Goal: Navigation & Orientation: Find specific page/section

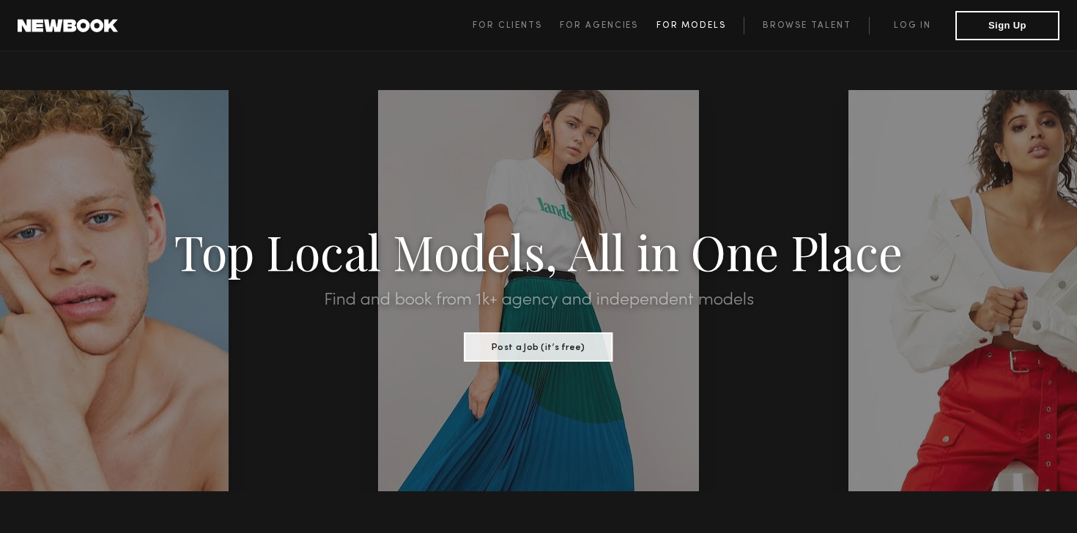
click at [677, 26] on span "For Models" at bounding box center [691, 25] width 70 height 9
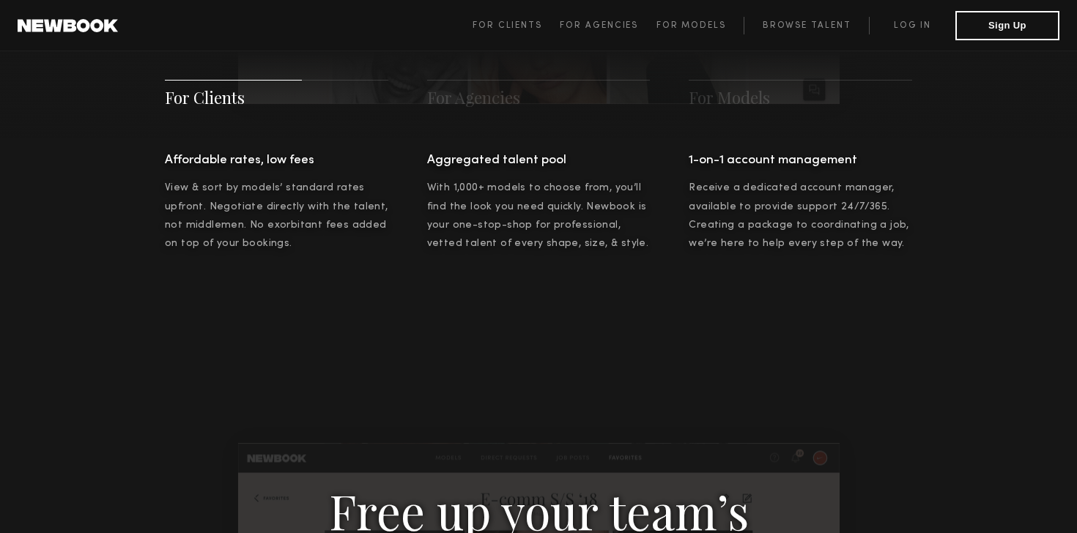
scroll to position [1148, 0]
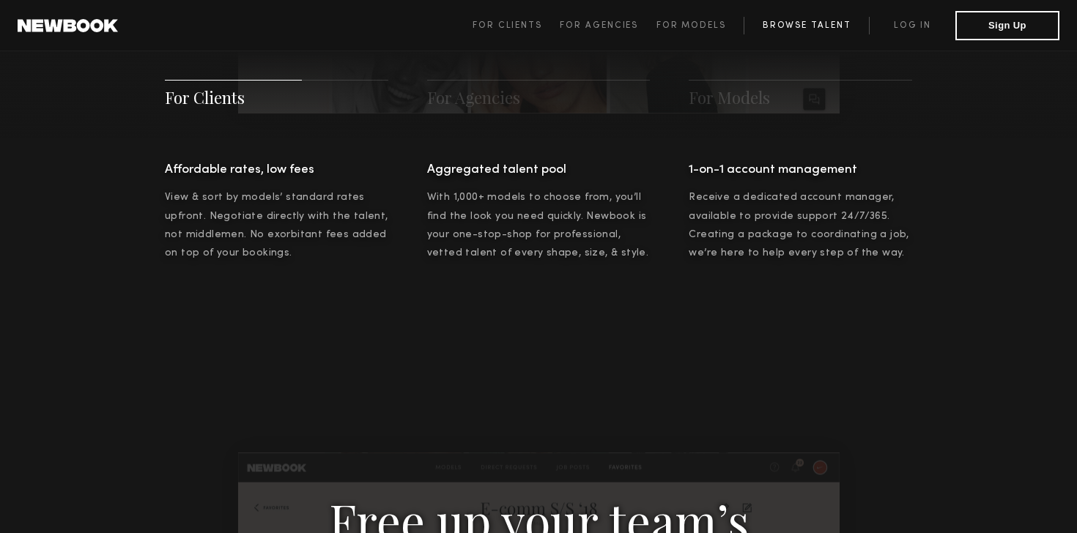
click at [792, 28] on link "Browse Talent" at bounding box center [805, 26] width 125 height 18
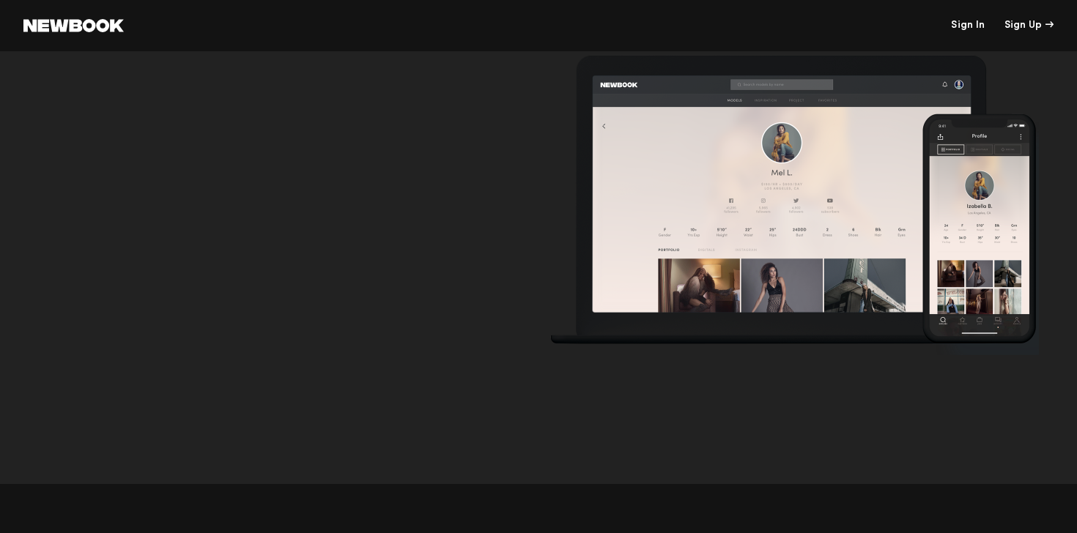
scroll to position [4607, 0]
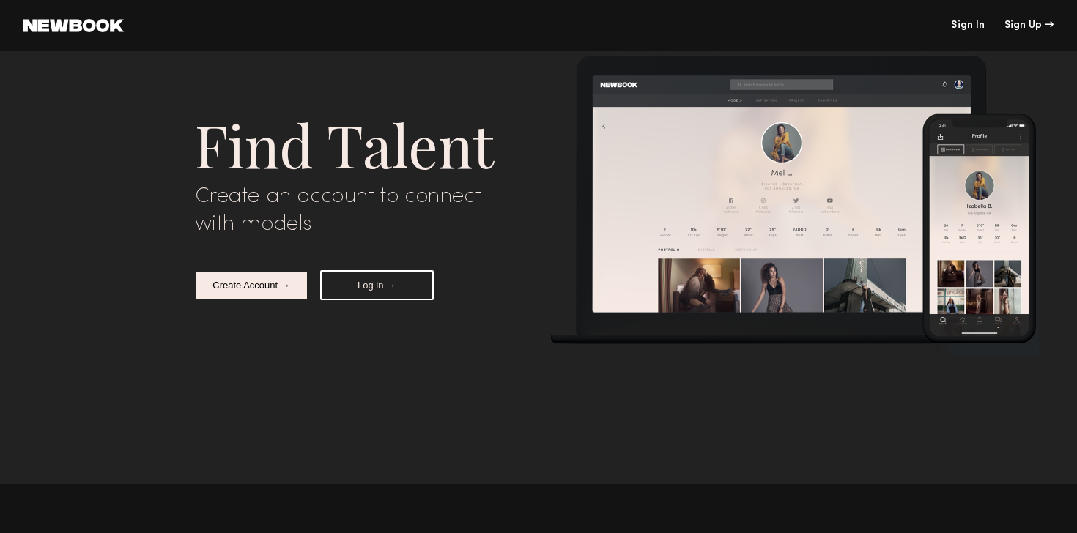
click at [278, 169] on div "Find Talent" at bounding box center [361, 144] width 333 height 78
click at [56, 31] on link at bounding box center [73, 25] width 100 height 13
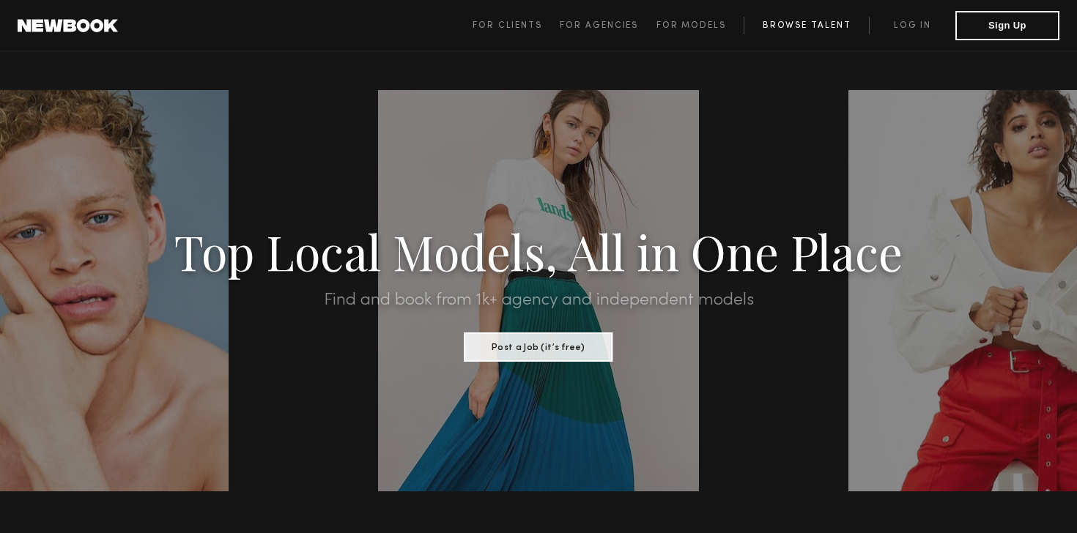
click at [776, 25] on link "Browse Talent" at bounding box center [805, 26] width 125 height 18
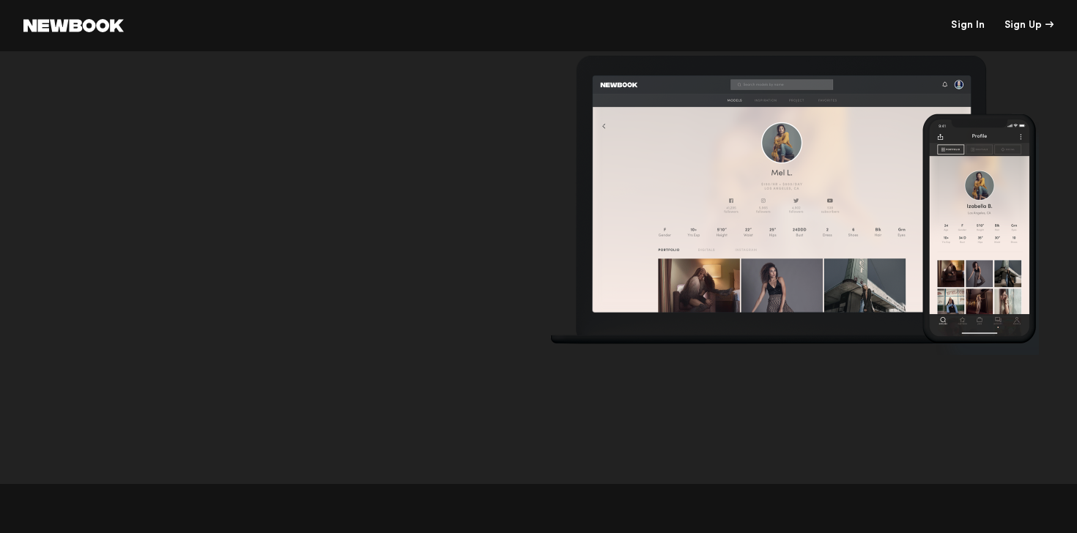
scroll to position [4571, 0]
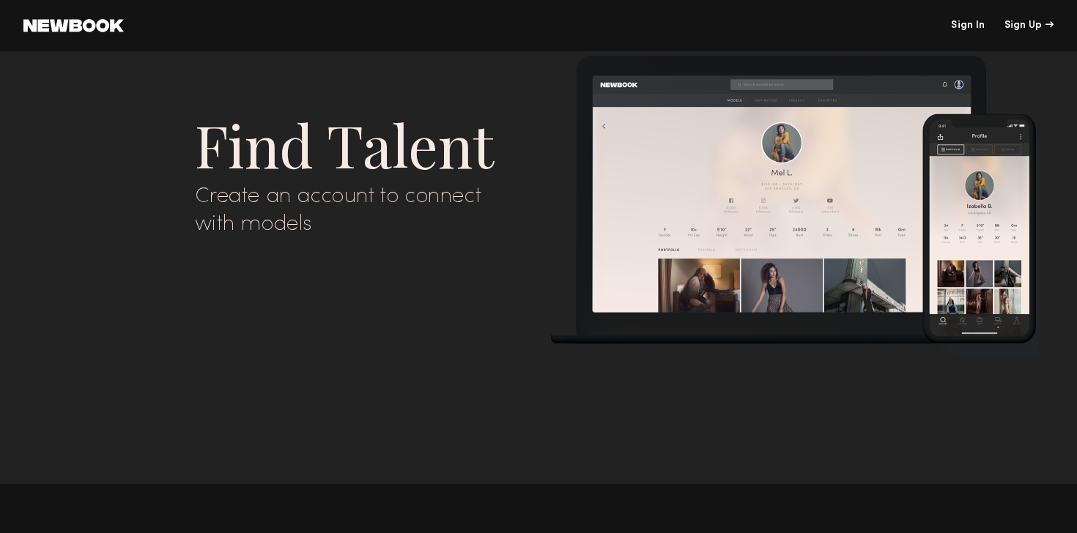
click at [79, 23] on link at bounding box center [73, 25] width 100 height 13
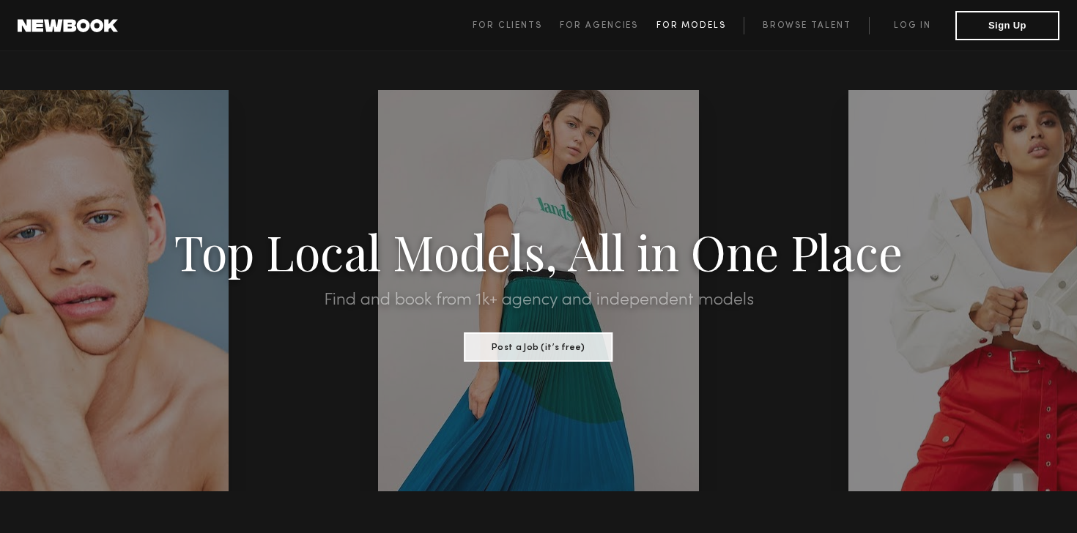
click at [708, 26] on span "For Models" at bounding box center [691, 25] width 70 height 9
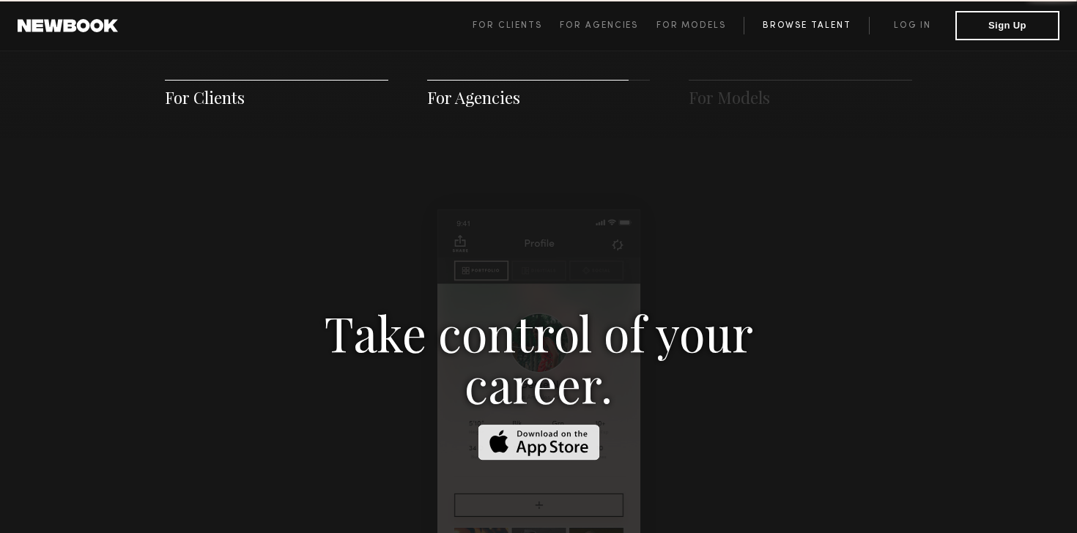
scroll to position [2108, 0]
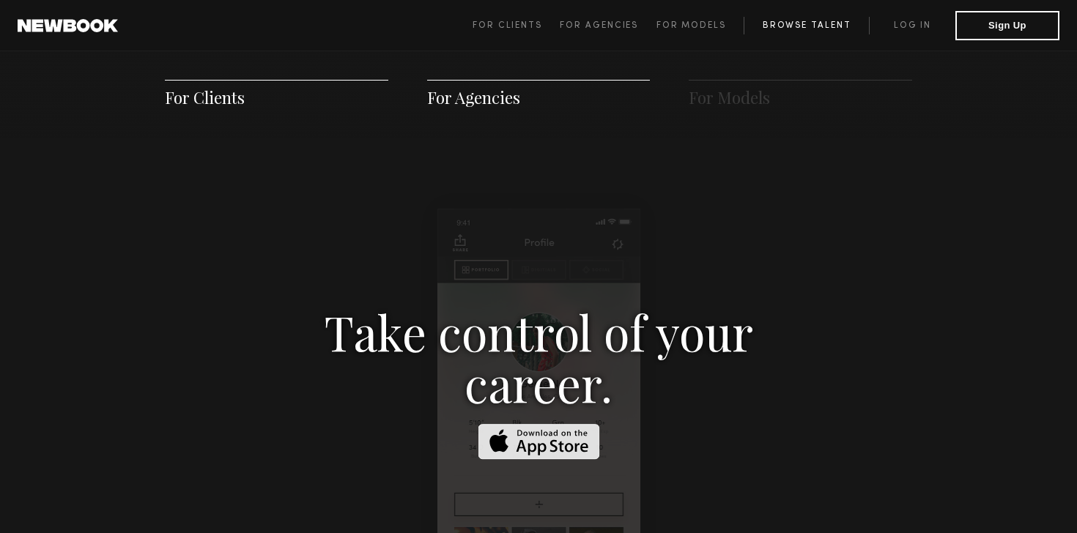
click at [785, 21] on link "Browse Talent" at bounding box center [805, 26] width 125 height 18
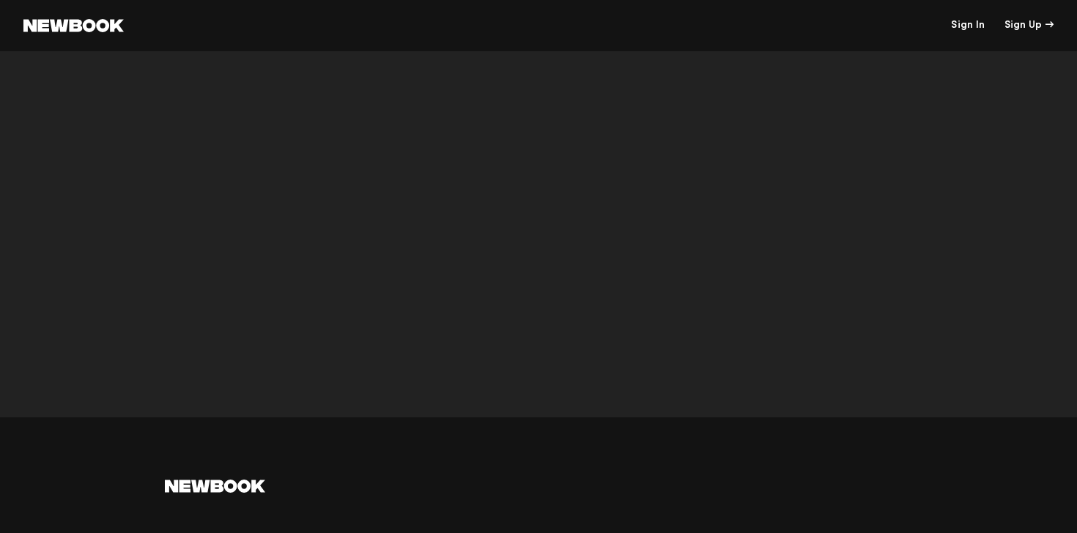
scroll to position [4556, 0]
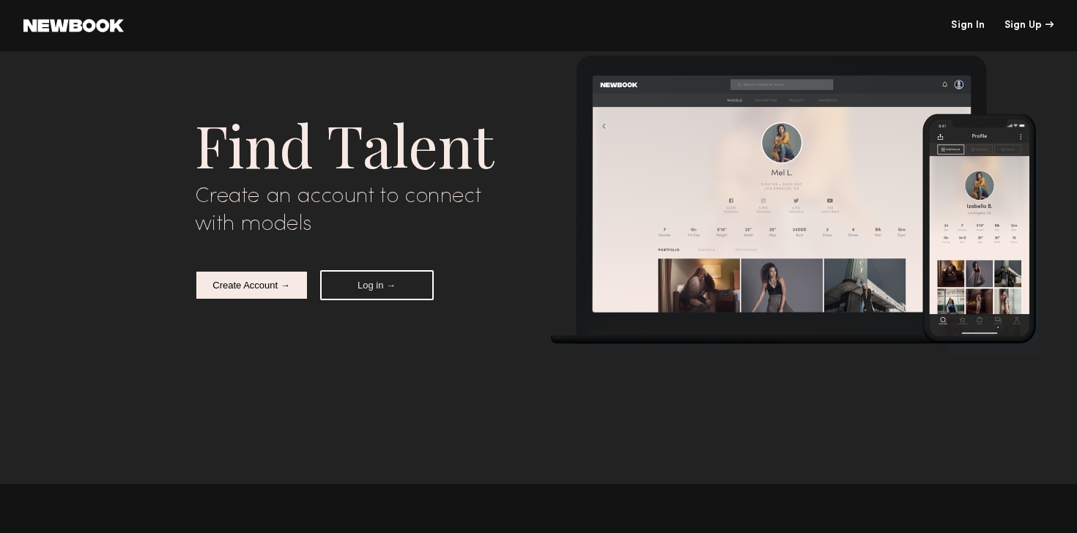
click at [78, 19] on link at bounding box center [73, 25] width 100 height 13
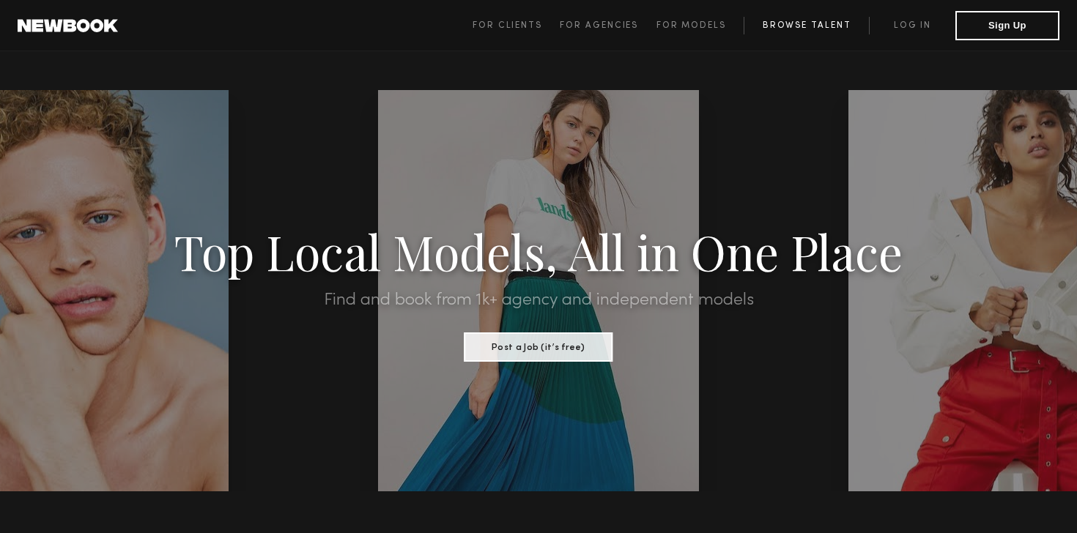
click at [797, 29] on link "Browse Talent" at bounding box center [805, 26] width 125 height 18
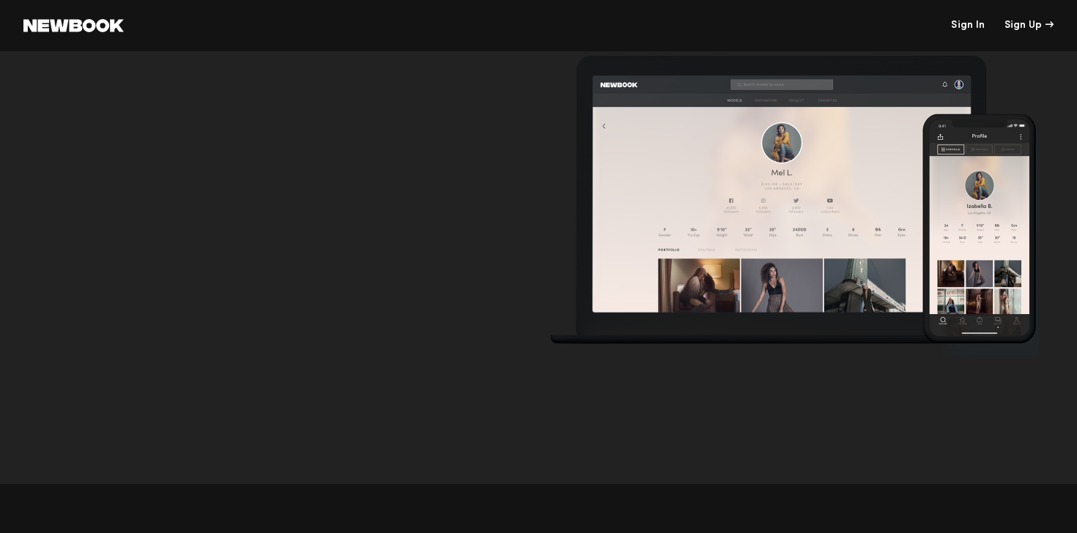
scroll to position [4560, 0]
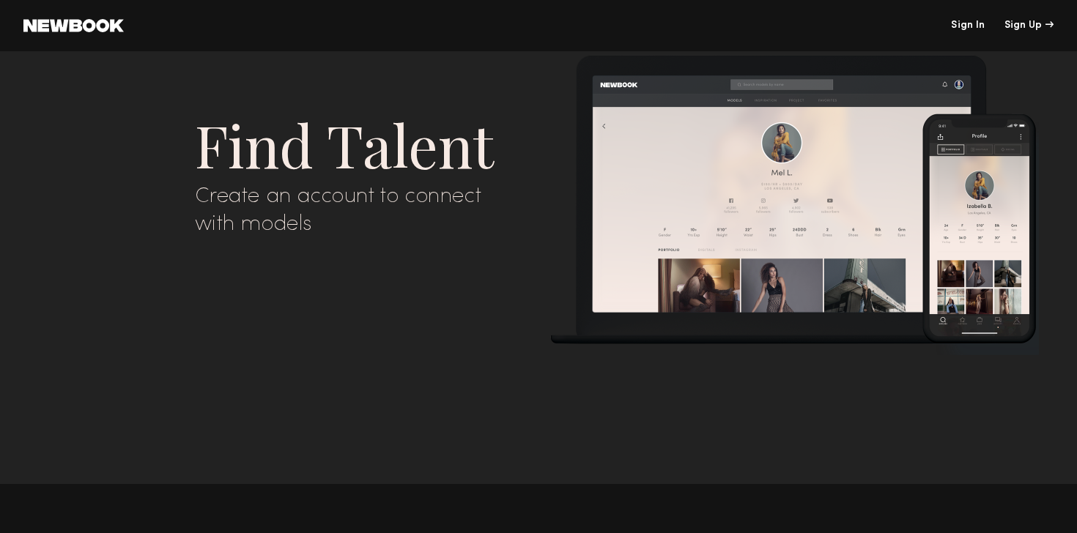
click at [67, 29] on link at bounding box center [73, 25] width 100 height 13
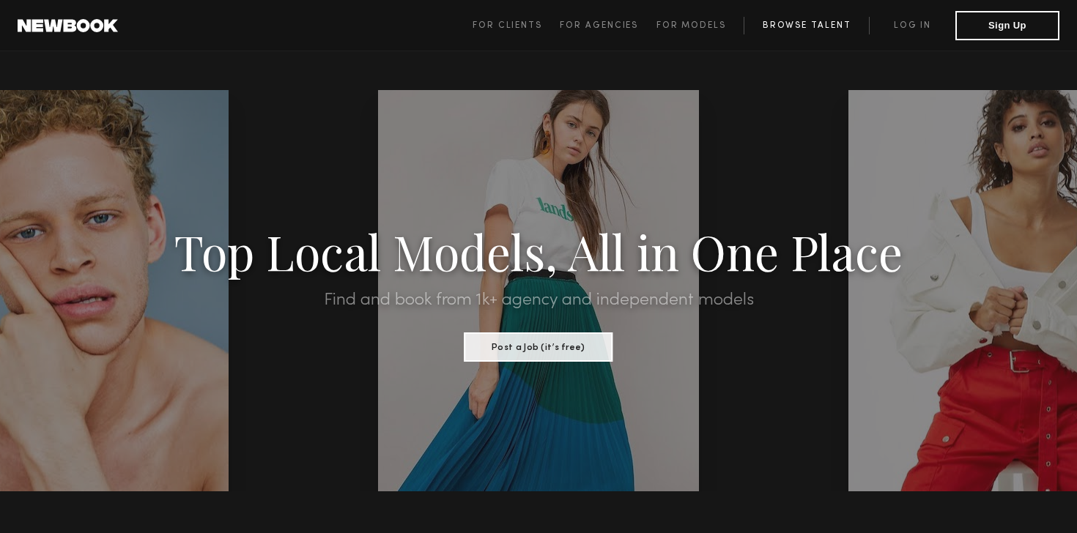
click at [817, 31] on link "Browse Talent" at bounding box center [805, 26] width 125 height 18
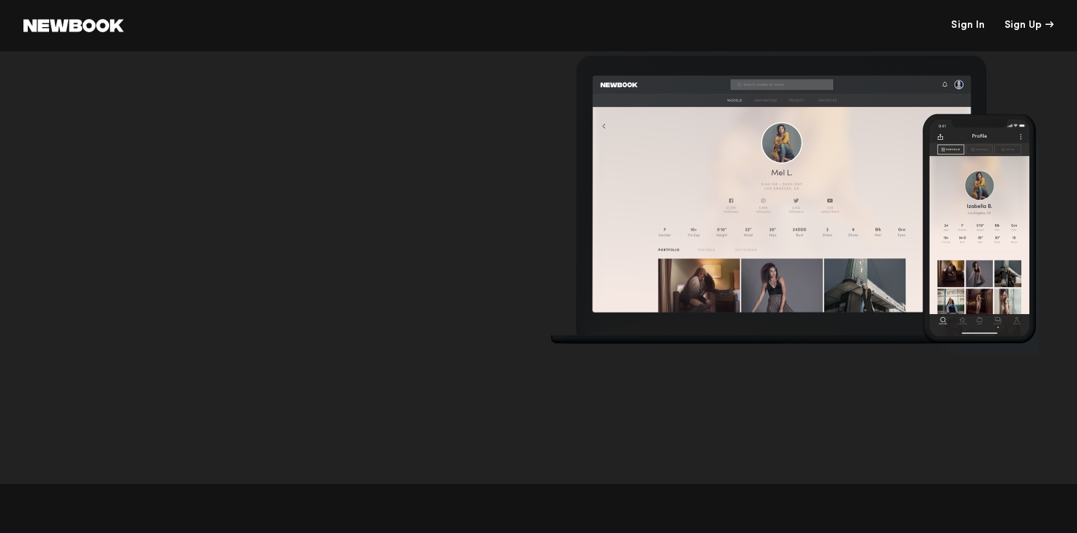
scroll to position [4925, 0]
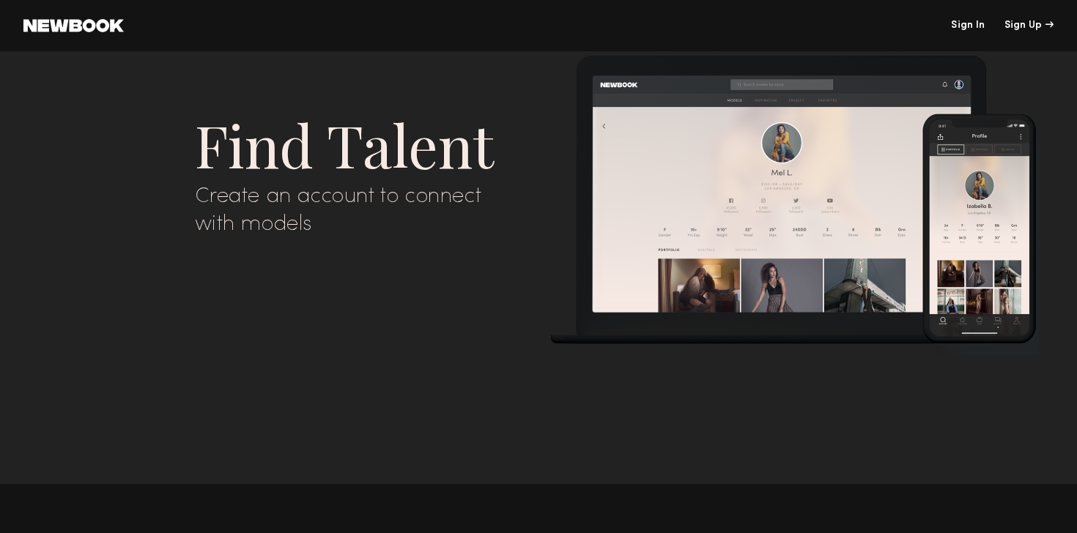
click at [38, 27] on link at bounding box center [73, 25] width 100 height 13
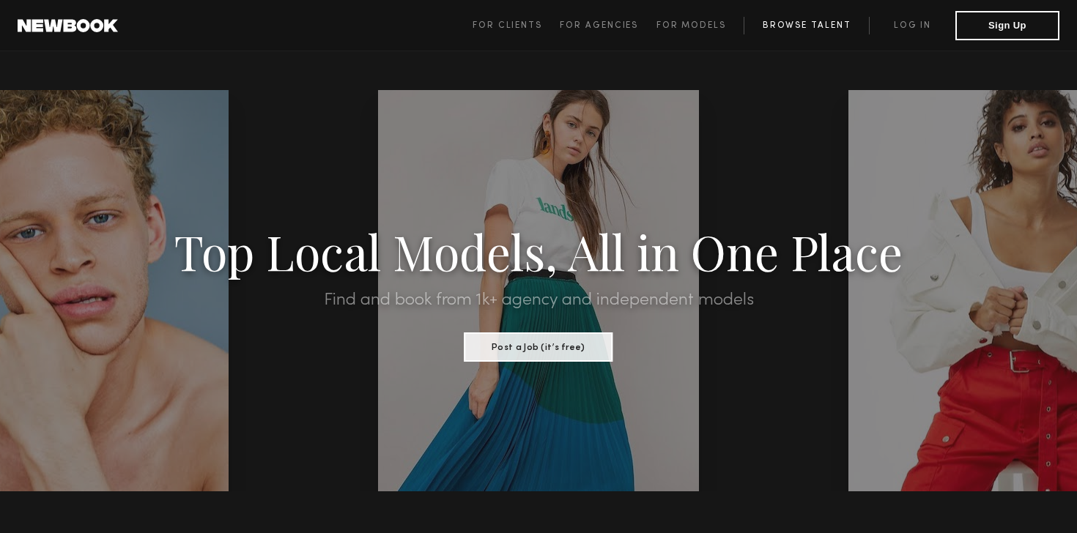
click at [809, 29] on link "Browse Talent" at bounding box center [805, 26] width 125 height 18
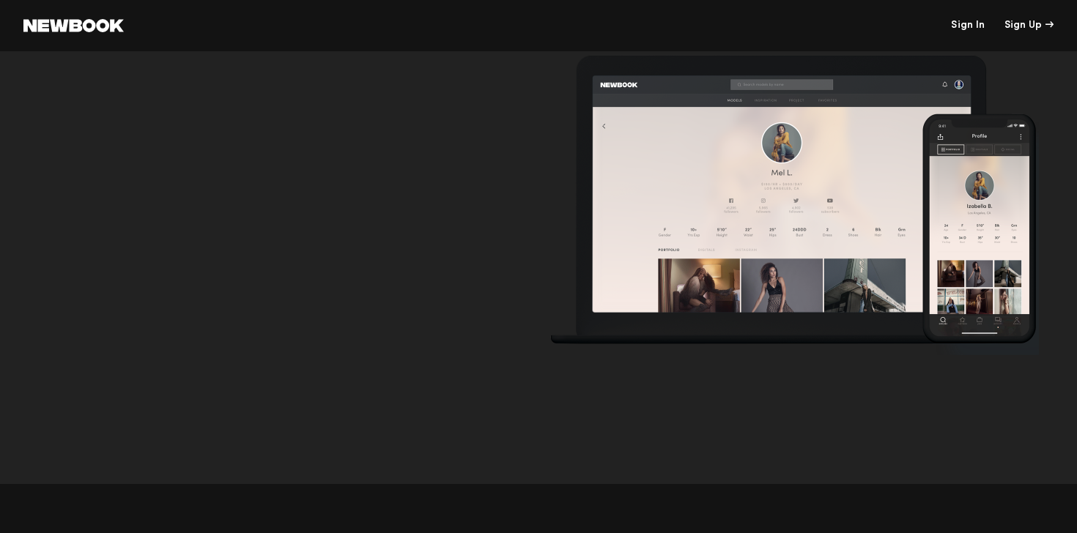
scroll to position [4703, 0]
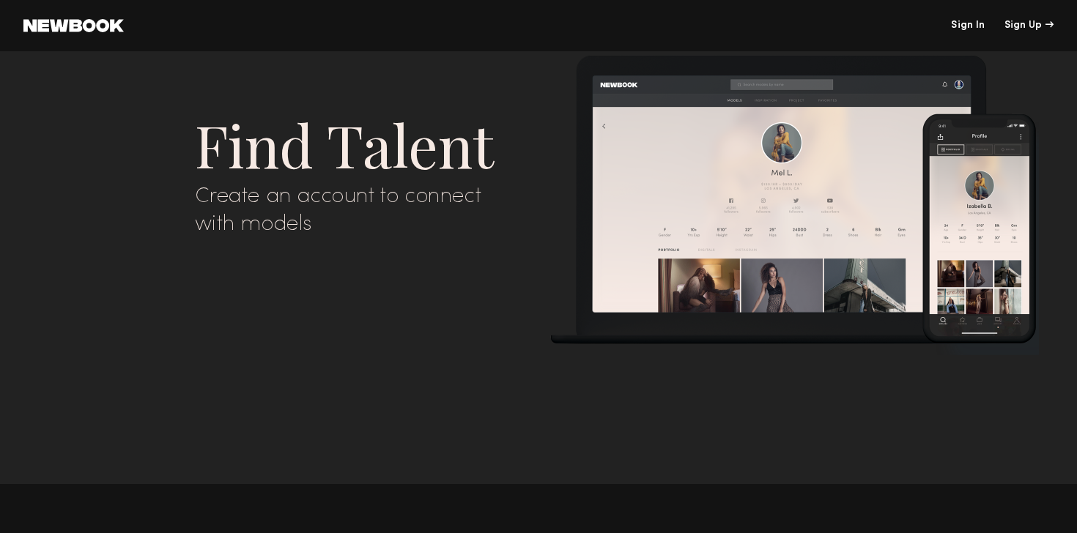
click at [88, 29] on link at bounding box center [73, 25] width 100 height 13
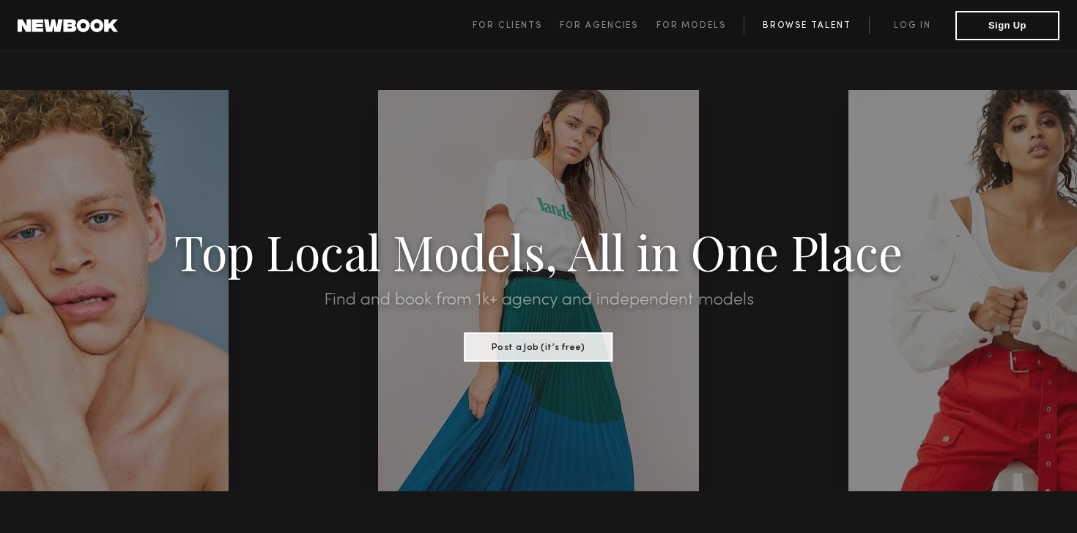
click at [825, 24] on link "Browse Talent" at bounding box center [805, 26] width 125 height 18
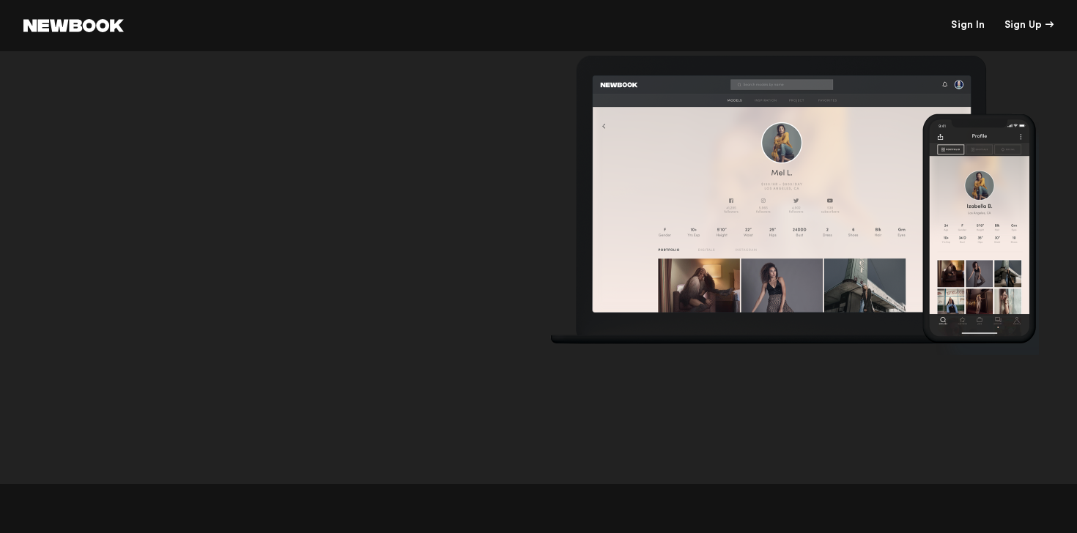
scroll to position [4719, 0]
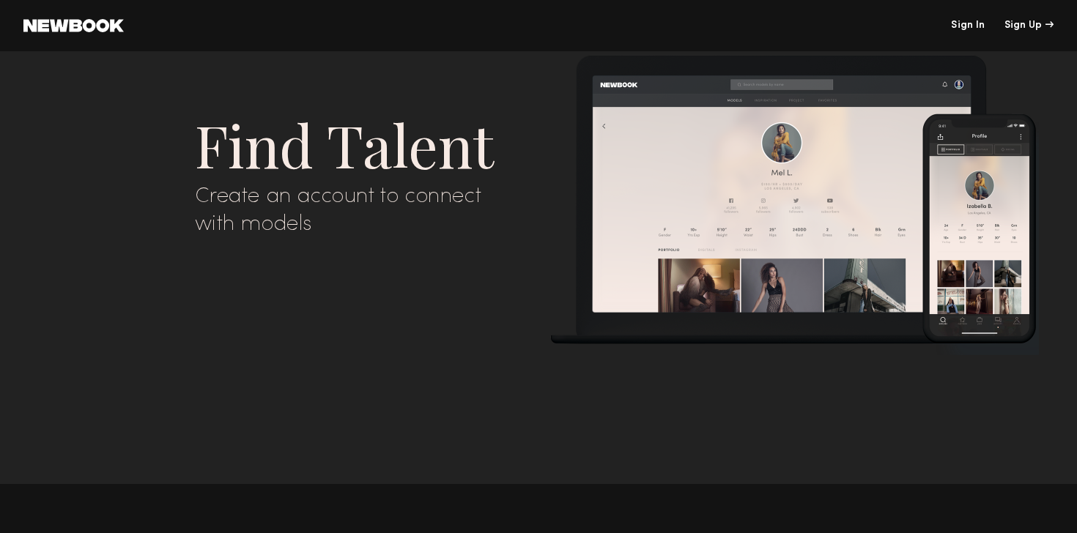
click at [85, 32] on header "Sign In Sign Up" at bounding box center [538, 25] width 1077 height 51
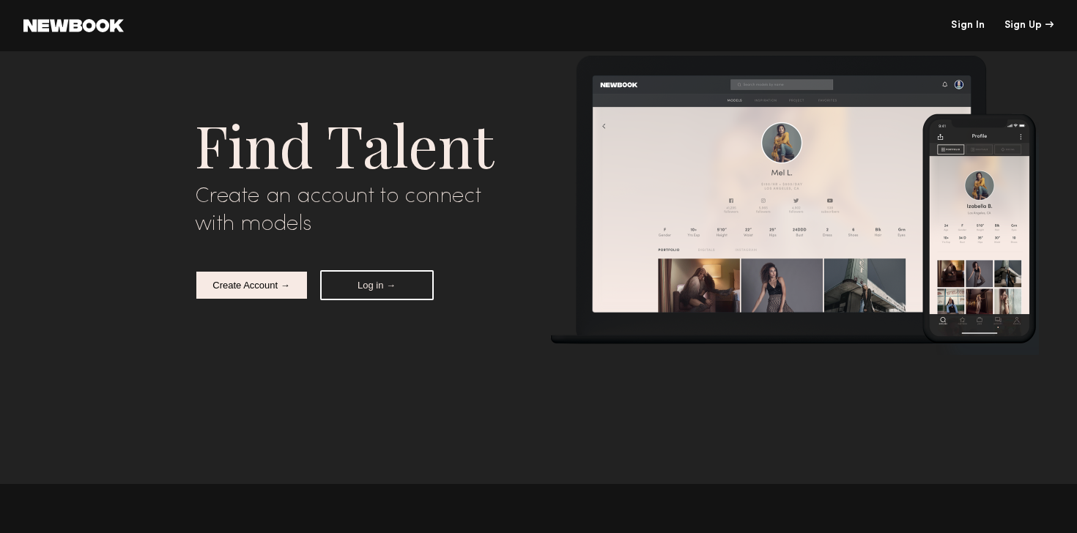
click at [73, 26] on link at bounding box center [73, 25] width 100 height 13
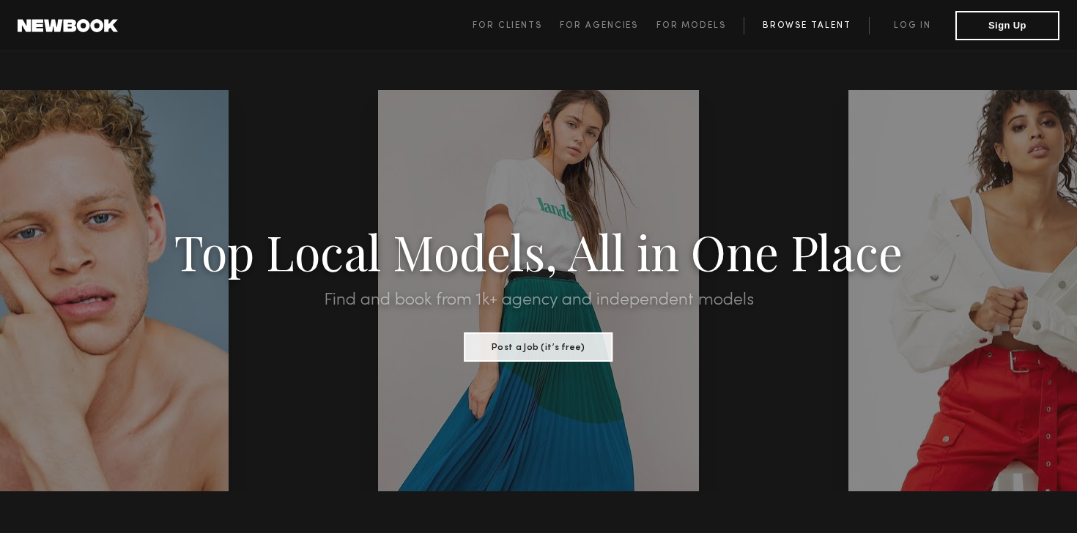
click at [778, 29] on link "Browse Talent" at bounding box center [805, 26] width 125 height 18
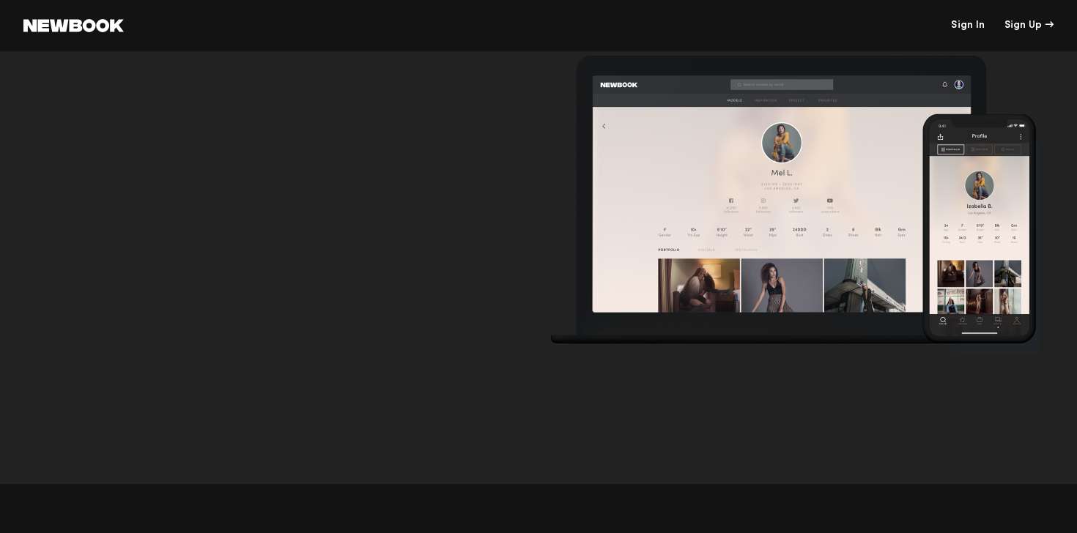
scroll to position [4742, 0]
click at [116, 23] on link at bounding box center [73, 25] width 100 height 13
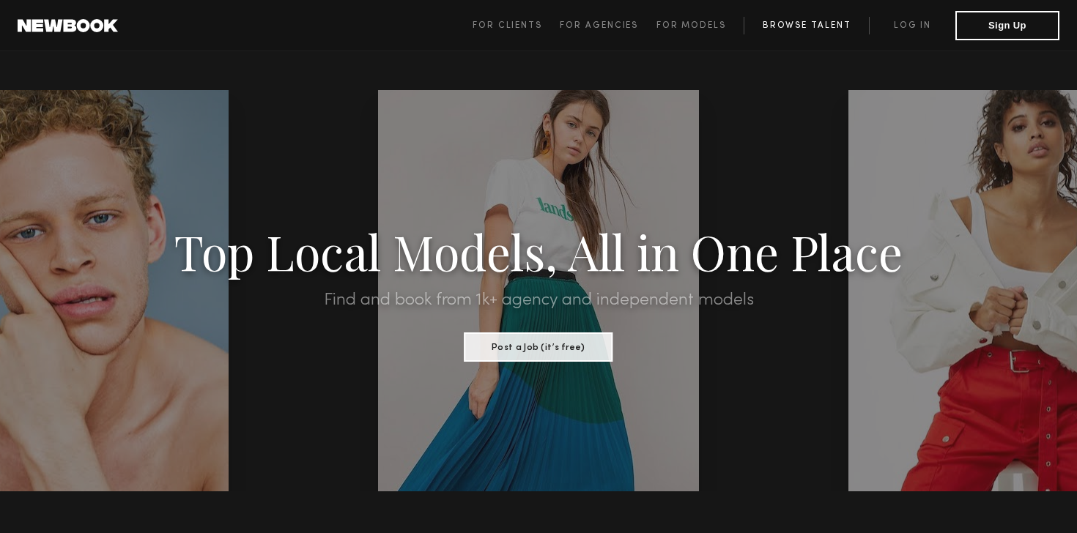
click at [781, 29] on link "Browse Talent" at bounding box center [805, 26] width 125 height 18
